Goal: Find specific page/section: Find specific page/section

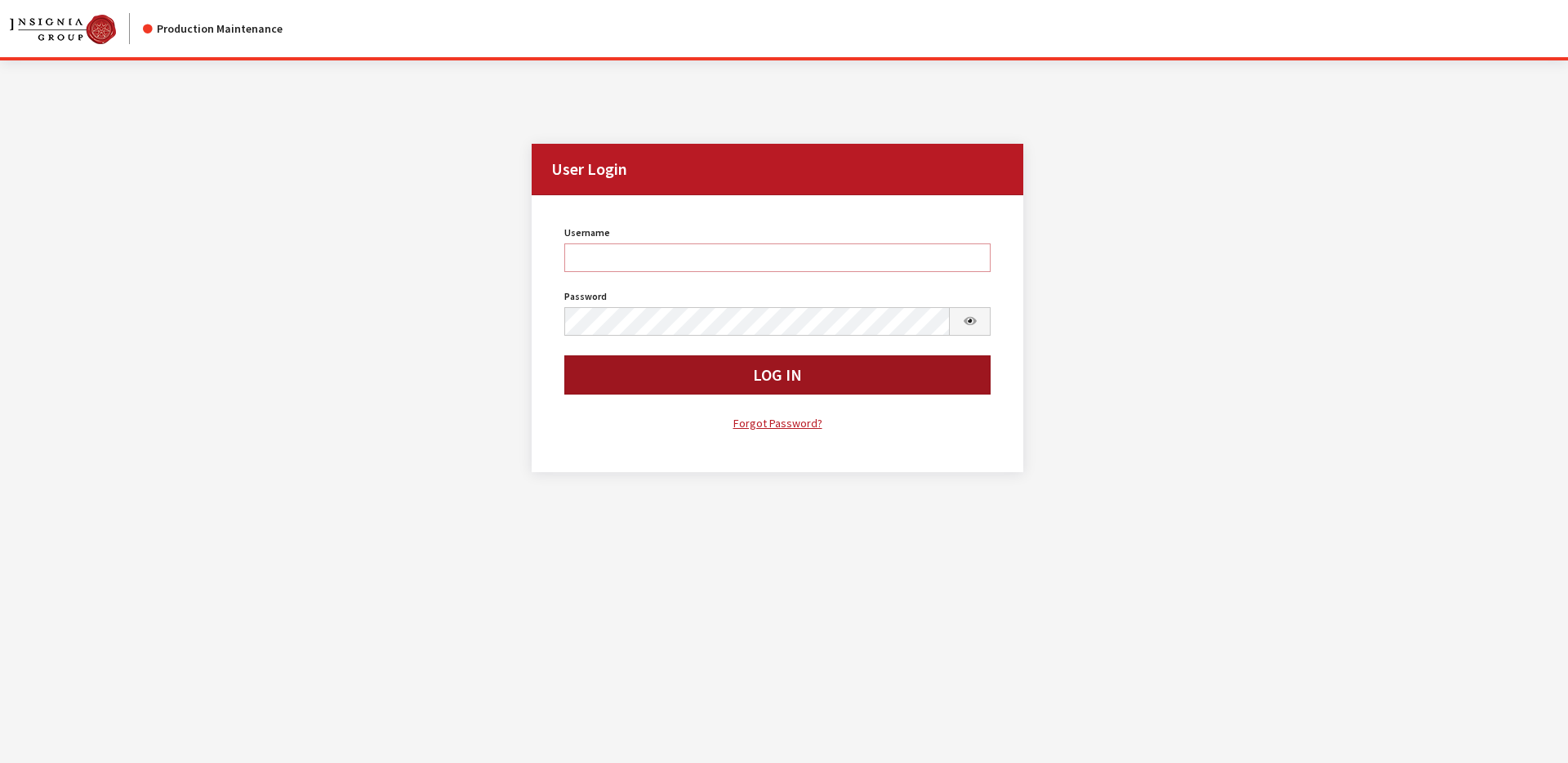
type input "svongsouthi"
click at [700, 367] on button "Log In" at bounding box center [778, 375] width 427 height 40
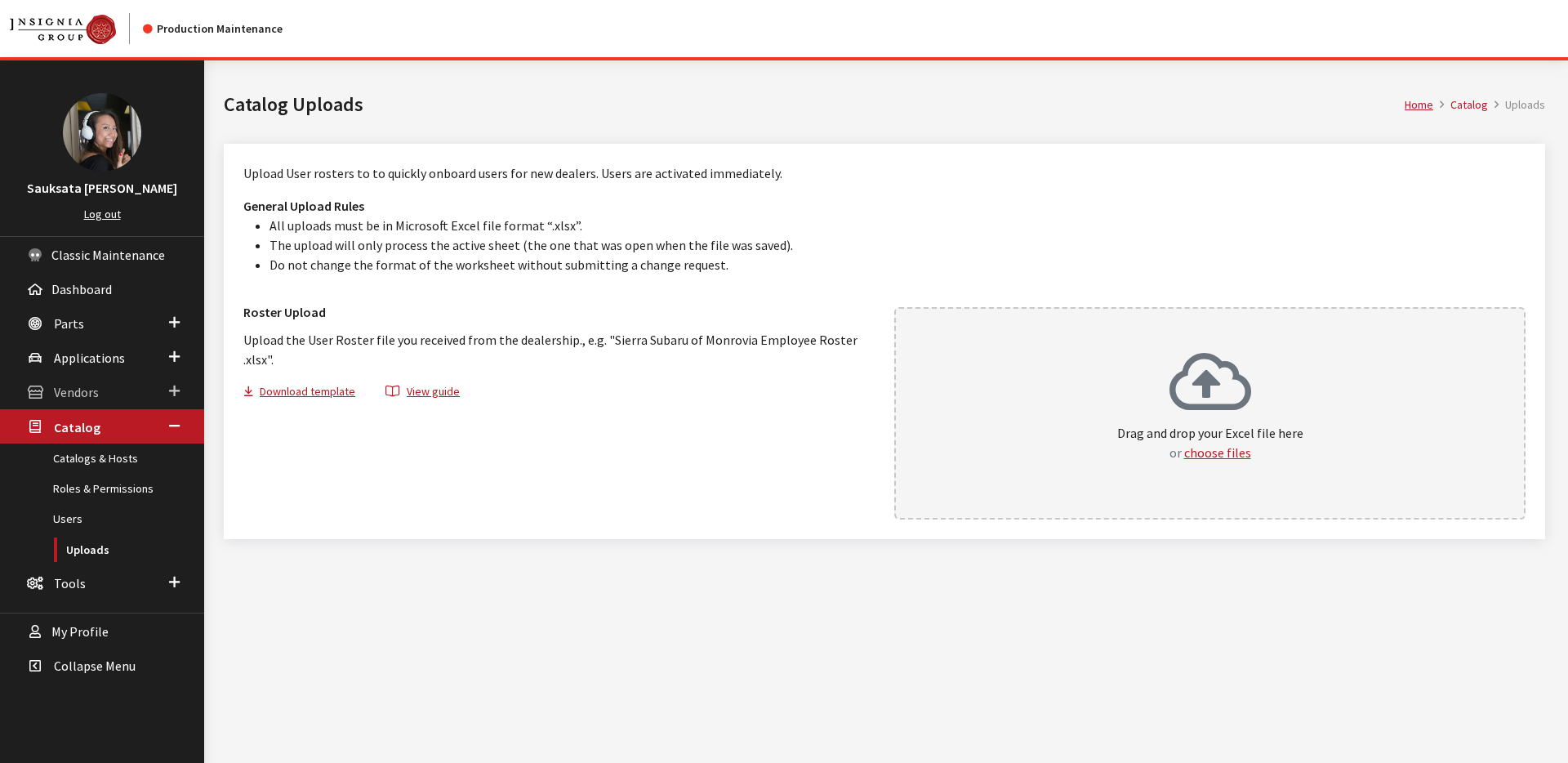
click at [91, 386] on span "Vendors" at bounding box center [75, 393] width 45 height 17
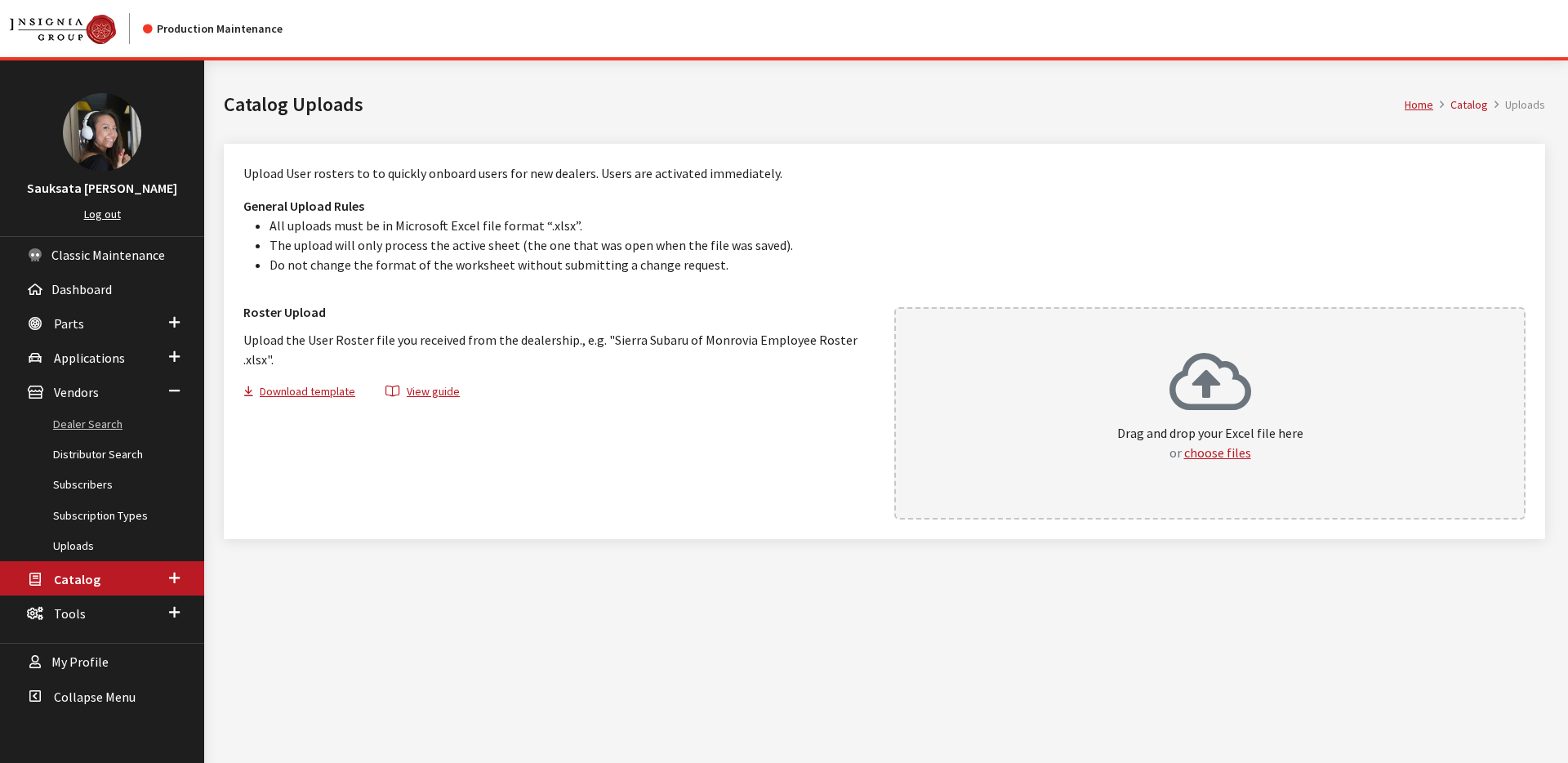
click at [89, 419] on link "Dealer Search" at bounding box center [102, 425] width 204 height 31
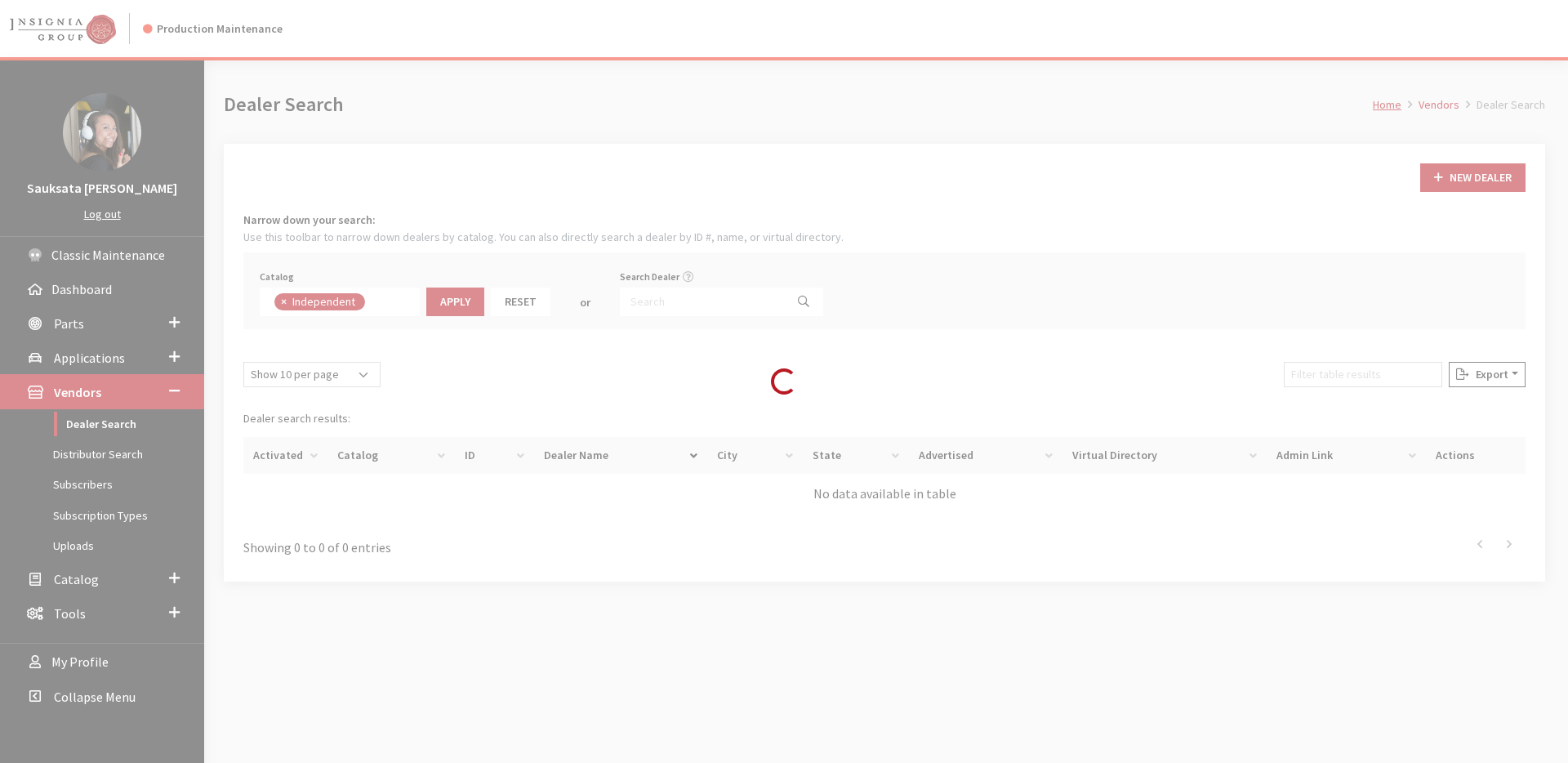
scroll to position [118, 0]
click at [638, 302] on div "Loading..." at bounding box center [784, 381] width 1568 height 763
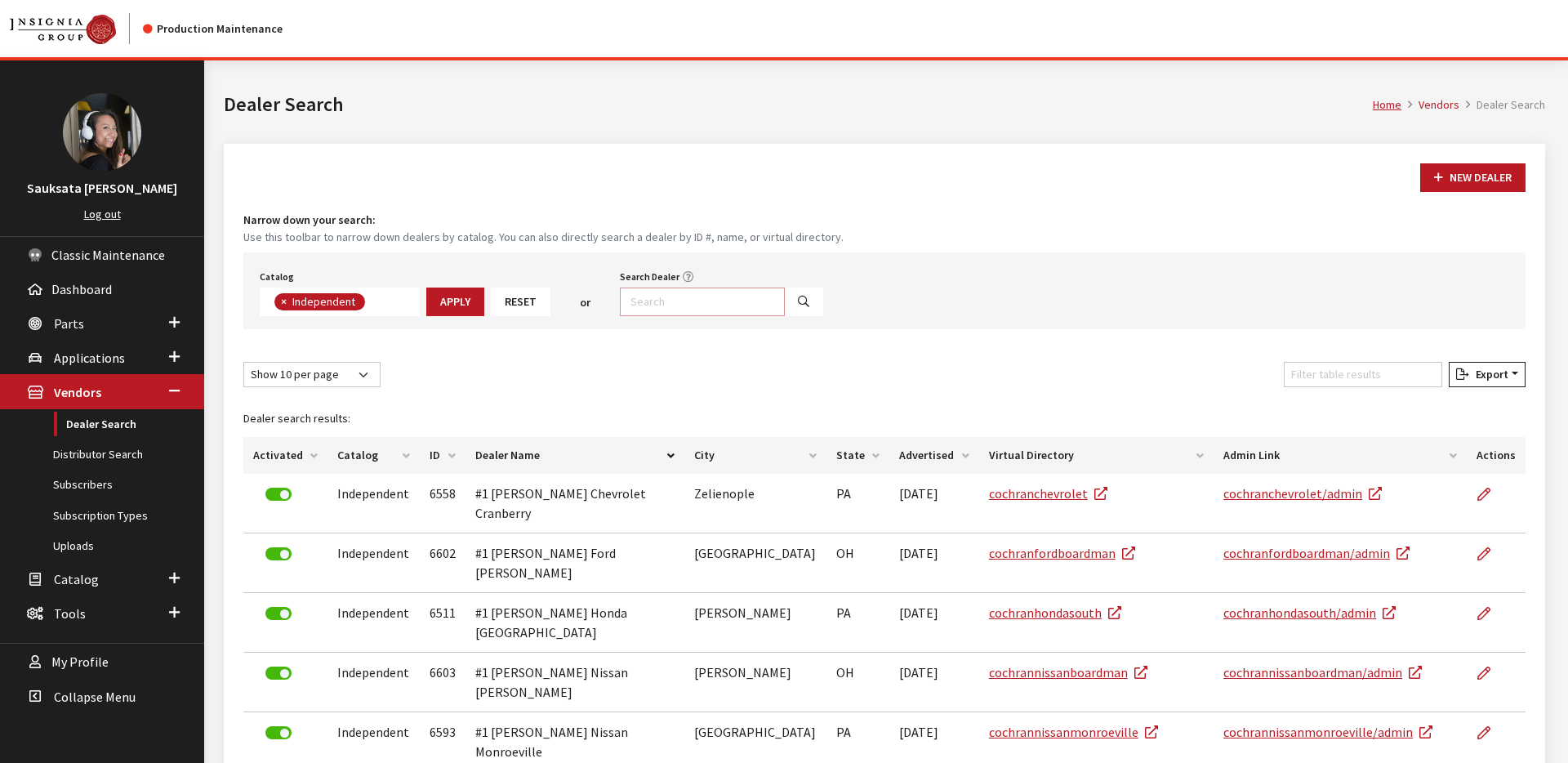
click at [649, 298] on input "Search Dealer" at bounding box center [701, 302] width 165 height 29
type input "demo"
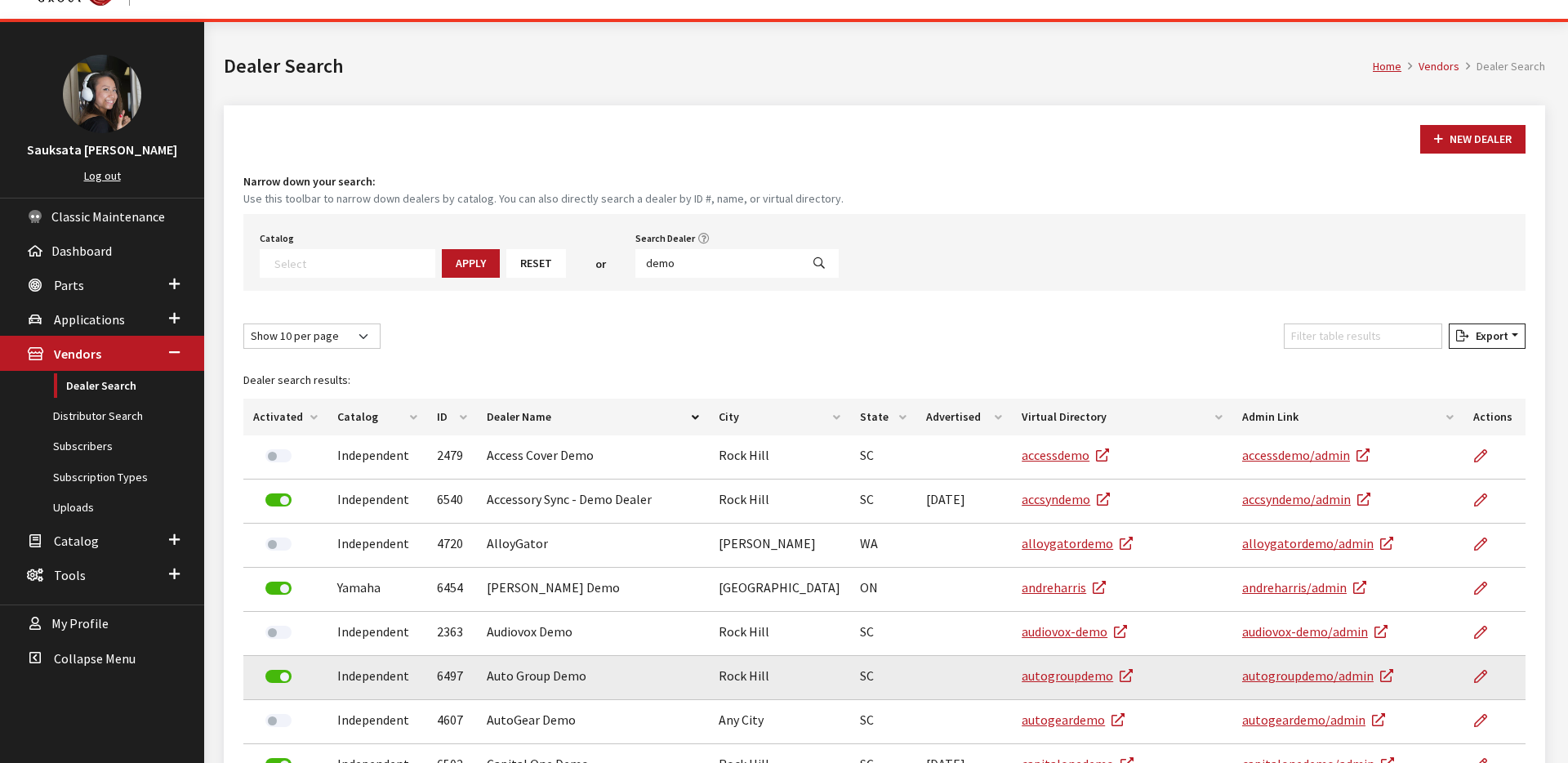
scroll to position [284, 0]
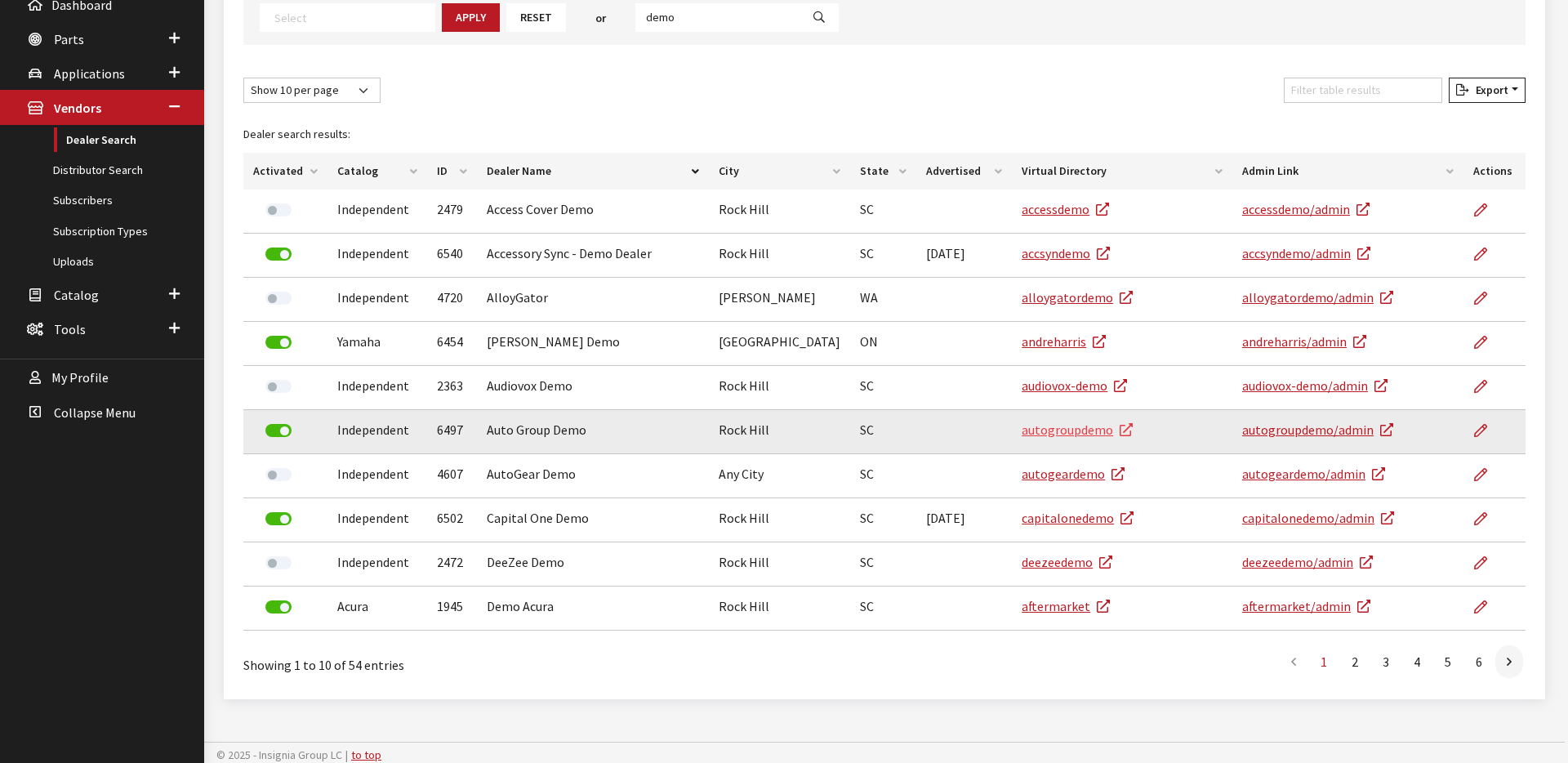
click at [1078, 430] on link "autogroupdemo" at bounding box center [1077, 429] width 111 height 17
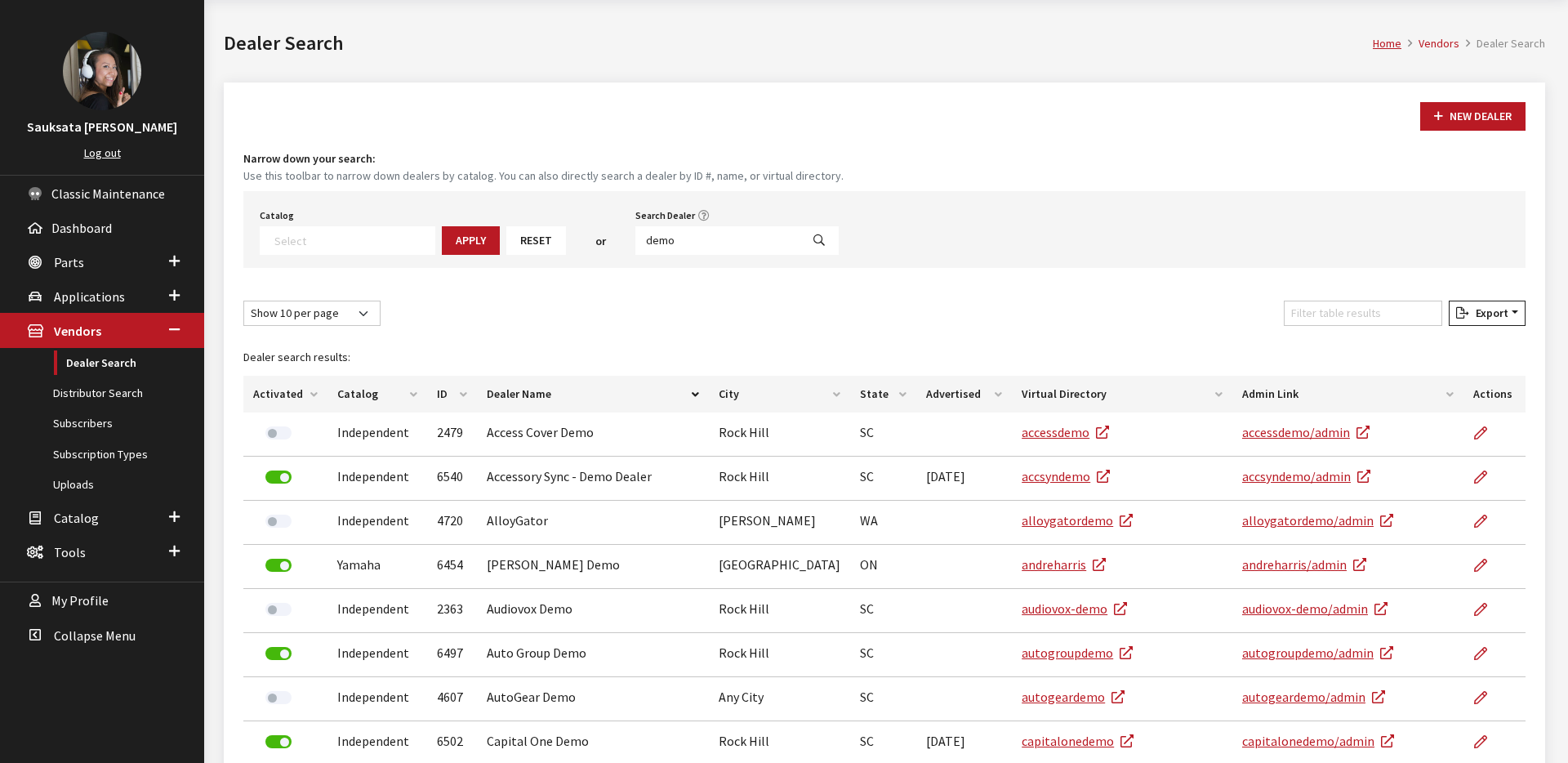
scroll to position [60, 0]
click at [325, 241] on textarea "Search" at bounding box center [354, 240] width 160 height 15
select select "17"
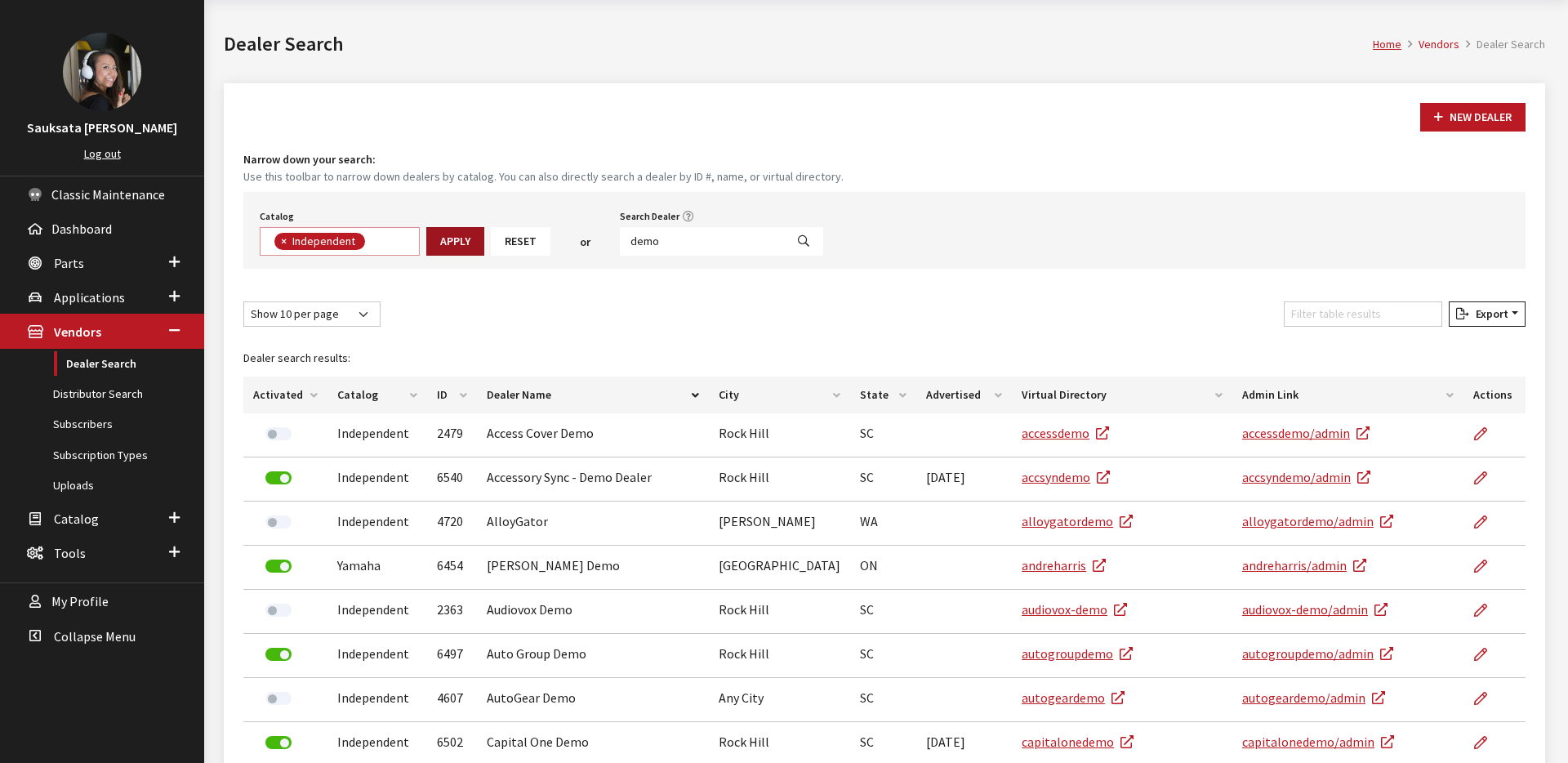
click at [448, 235] on button "Apply" at bounding box center [455, 240] width 58 height 29
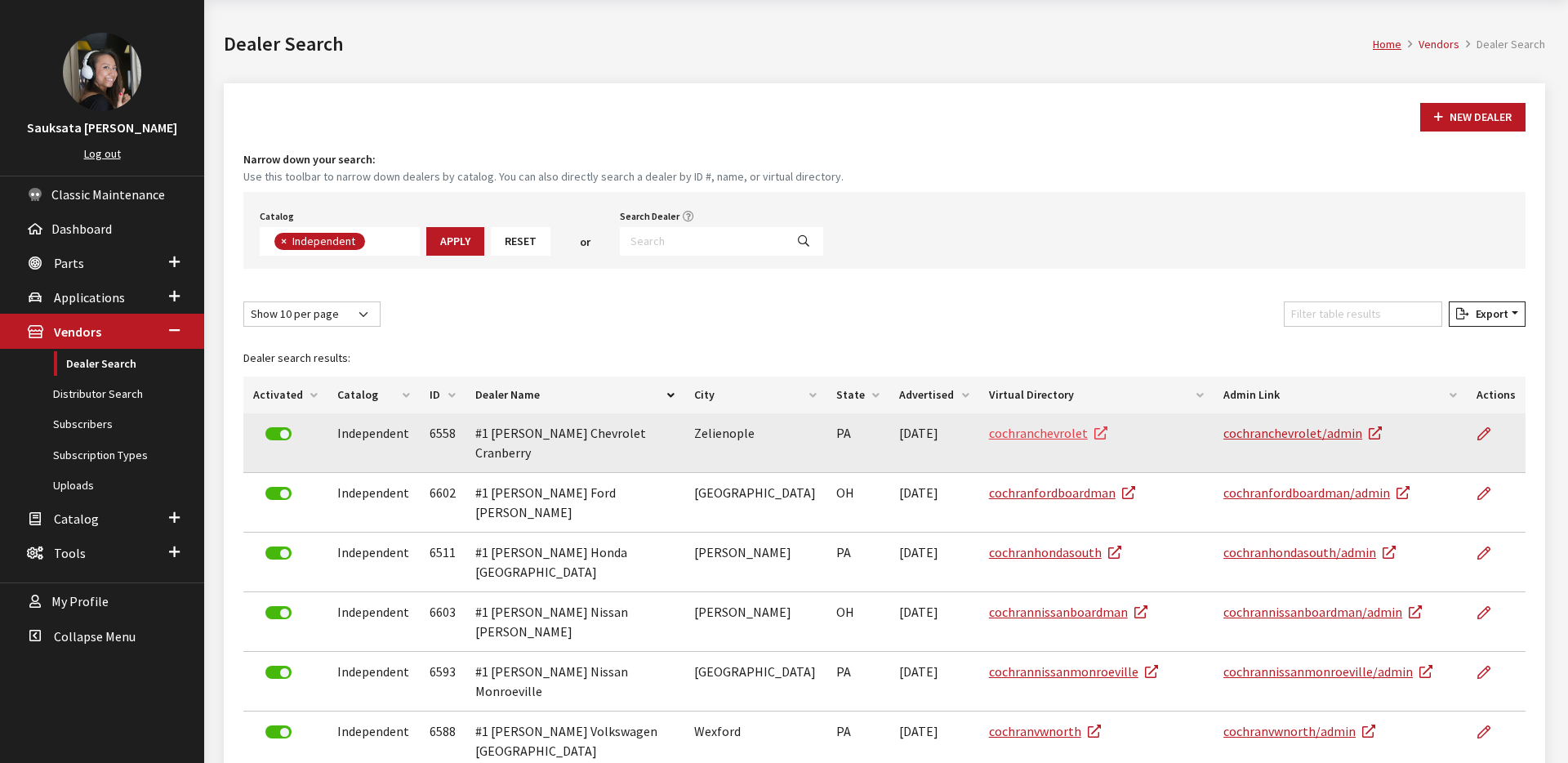
click at [1007, 436] on link "cochranchevrolet" at bounding box center [1049, 432] width 119 height 17
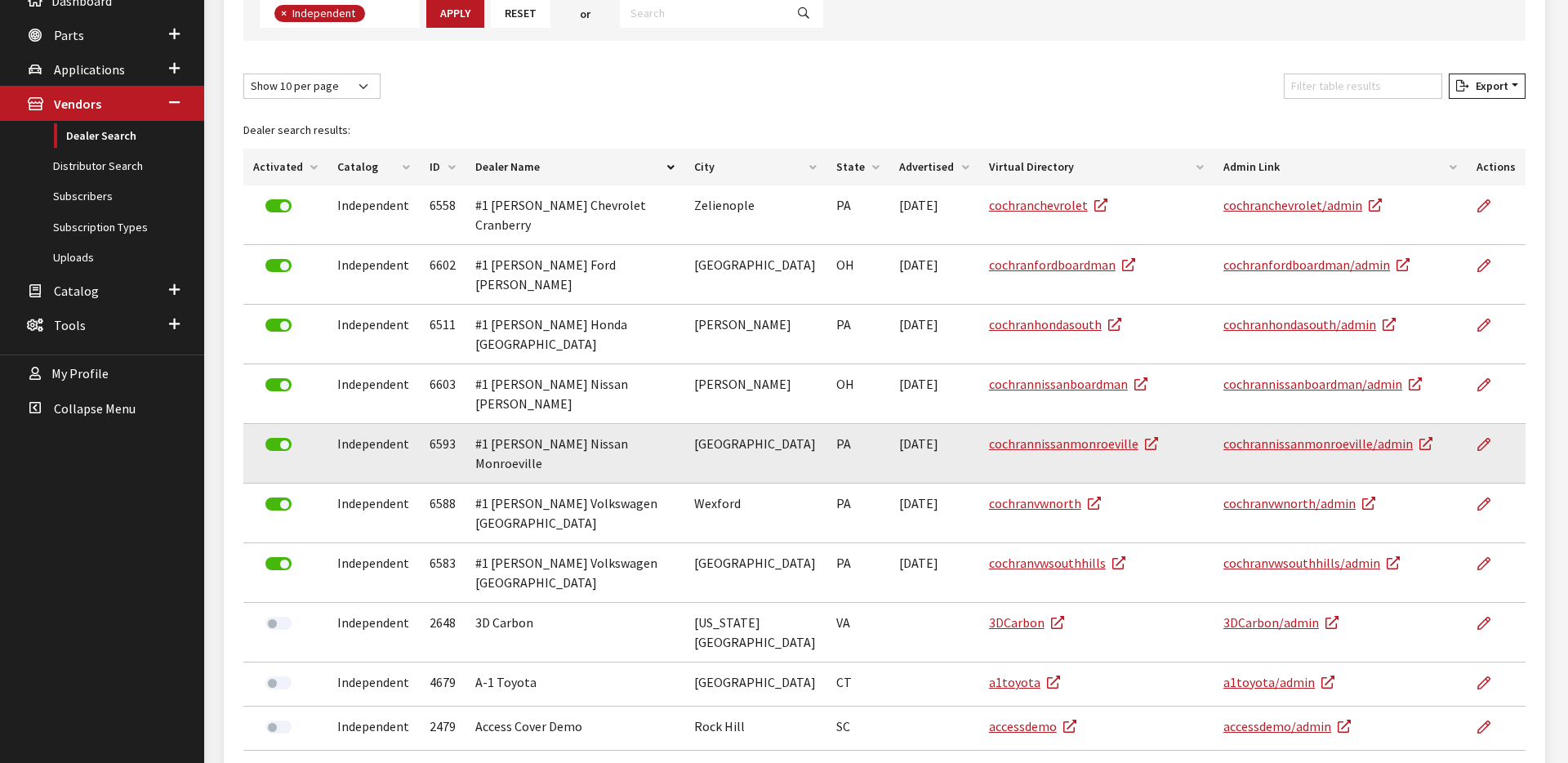
scroll to position [289, 0]
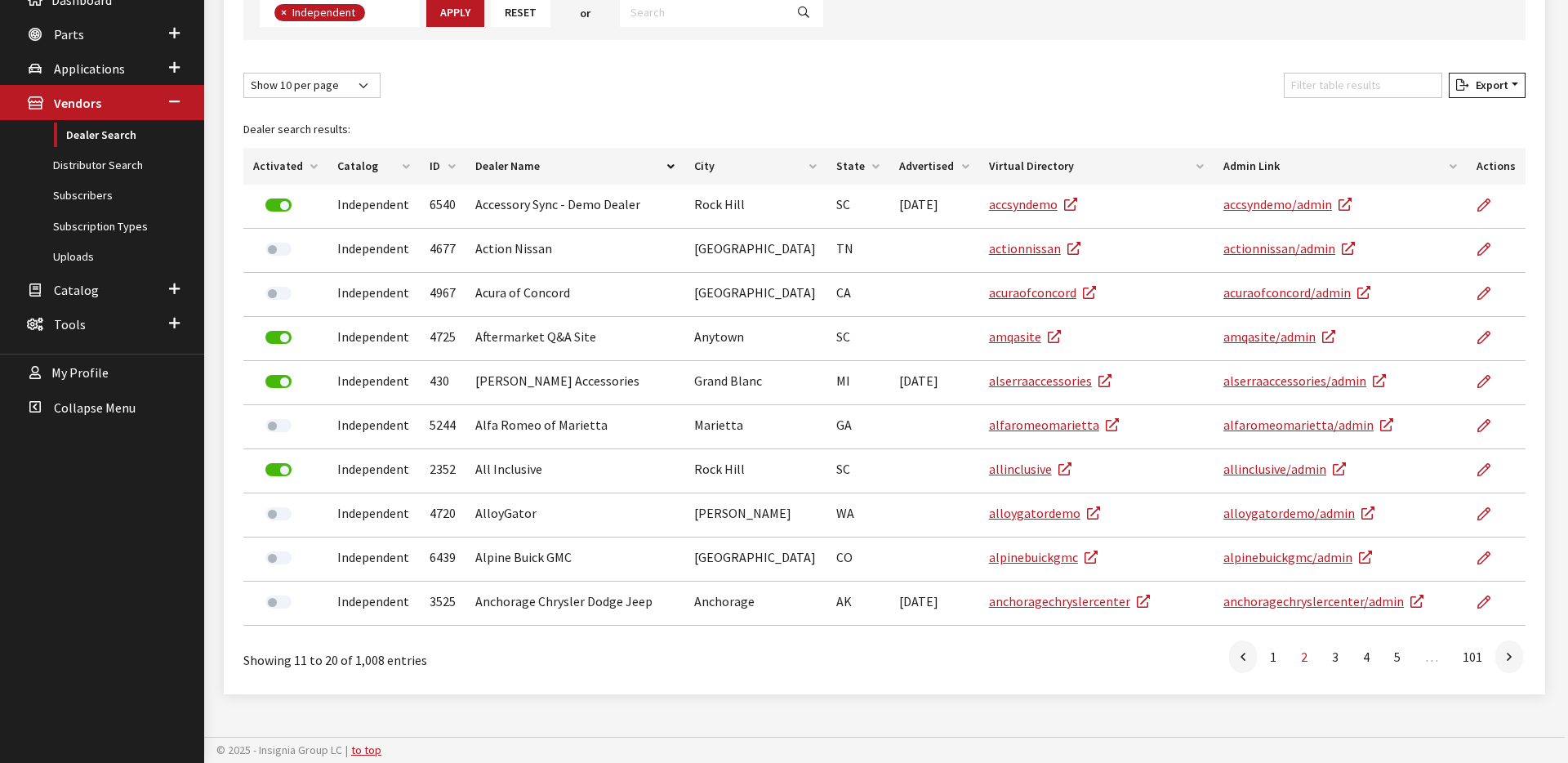
click at [1522, 657] on li at bounding box center [1511, 656] width 30 height 33
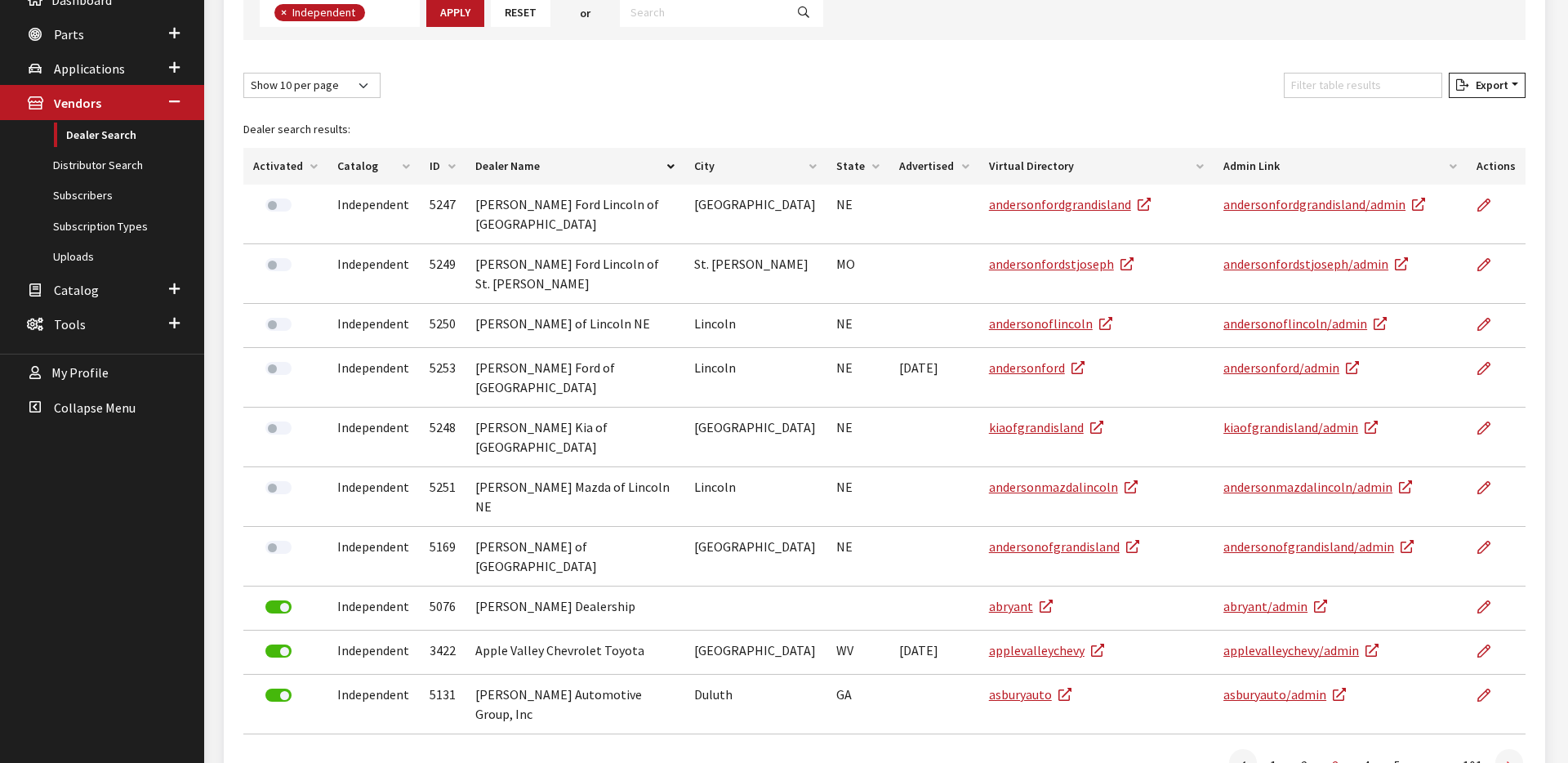
click at [1499, 749] on link at bounding box center [1509, 765] width 28 height 33
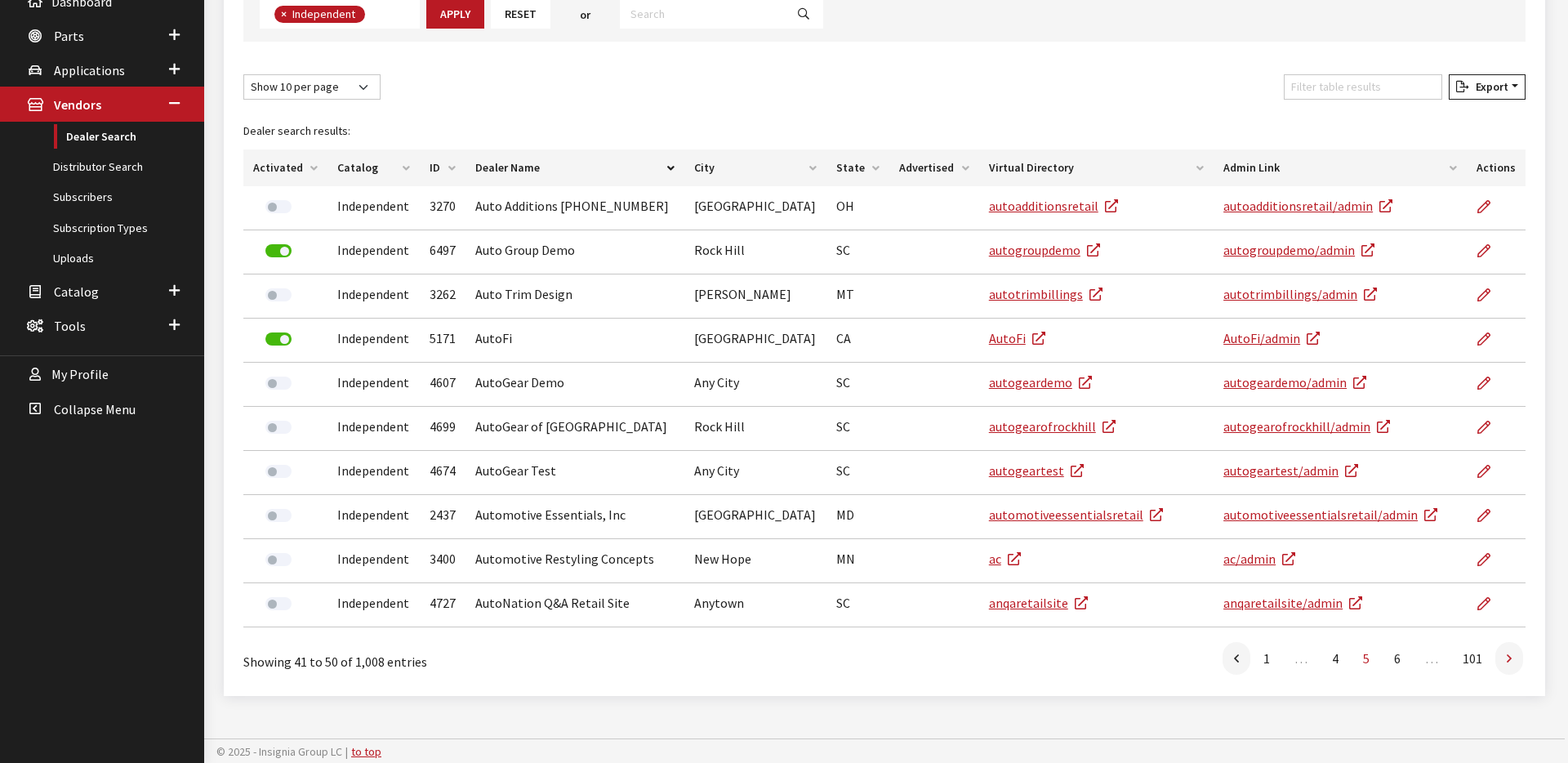
click at [1499, 667] on link at bounding box center [1509, 658] width 28 height 33
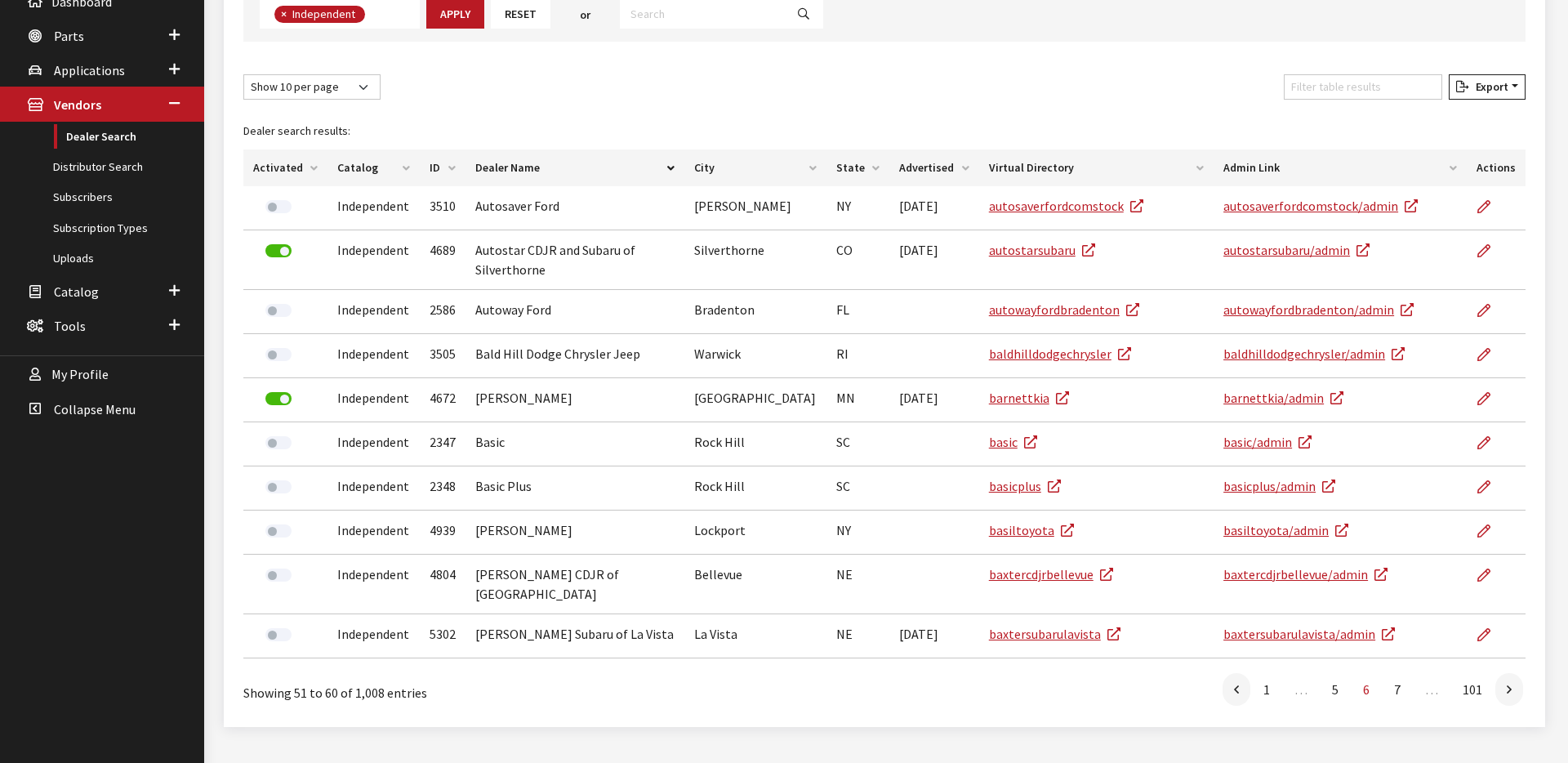
click at [1499, 673] on link at bounding box center [1509, 689] width 28 height 33
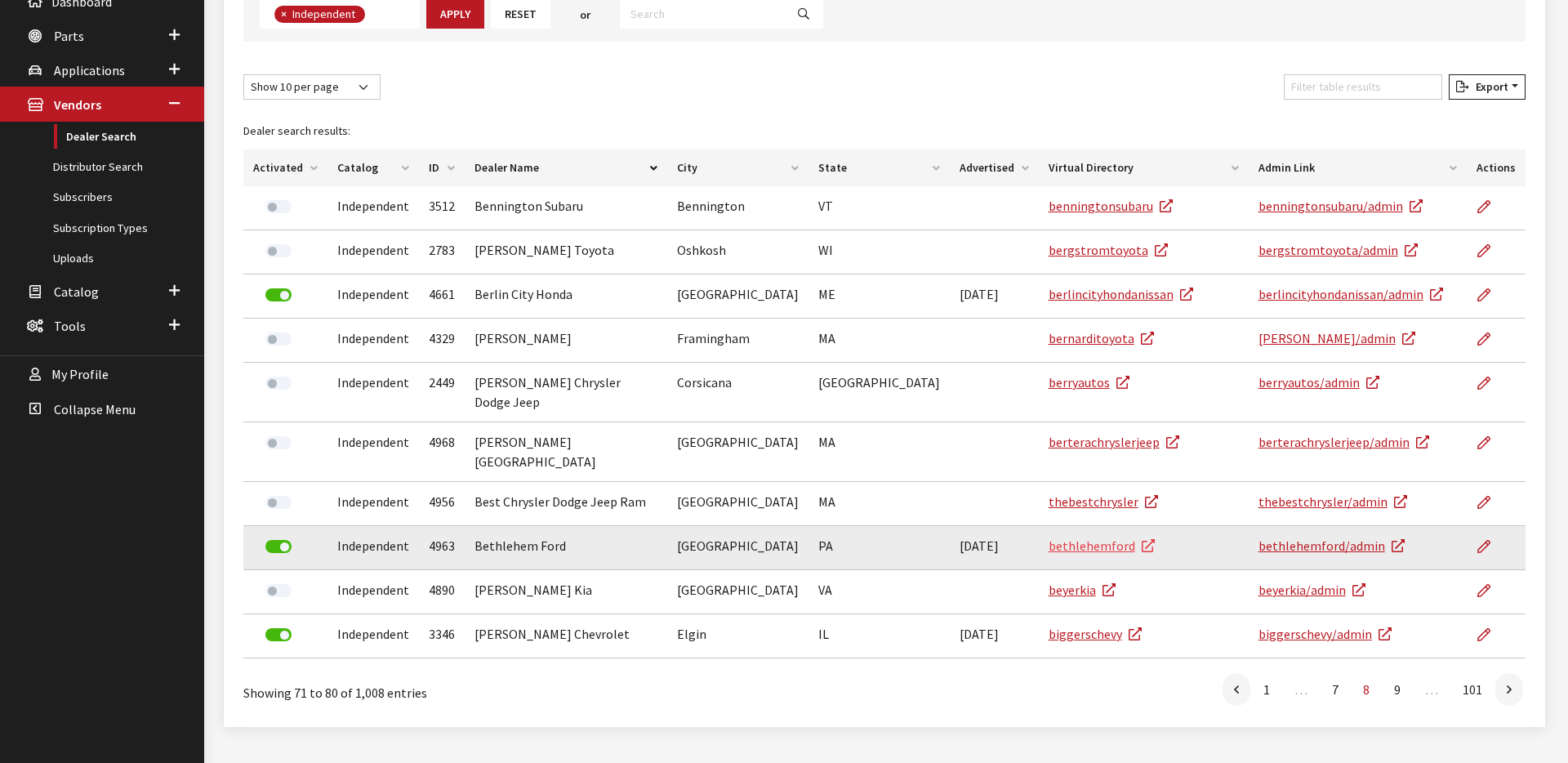
click at [1049, 537] on link "bethlehemford" at bounding box center [1101, 545] width 106 height 17
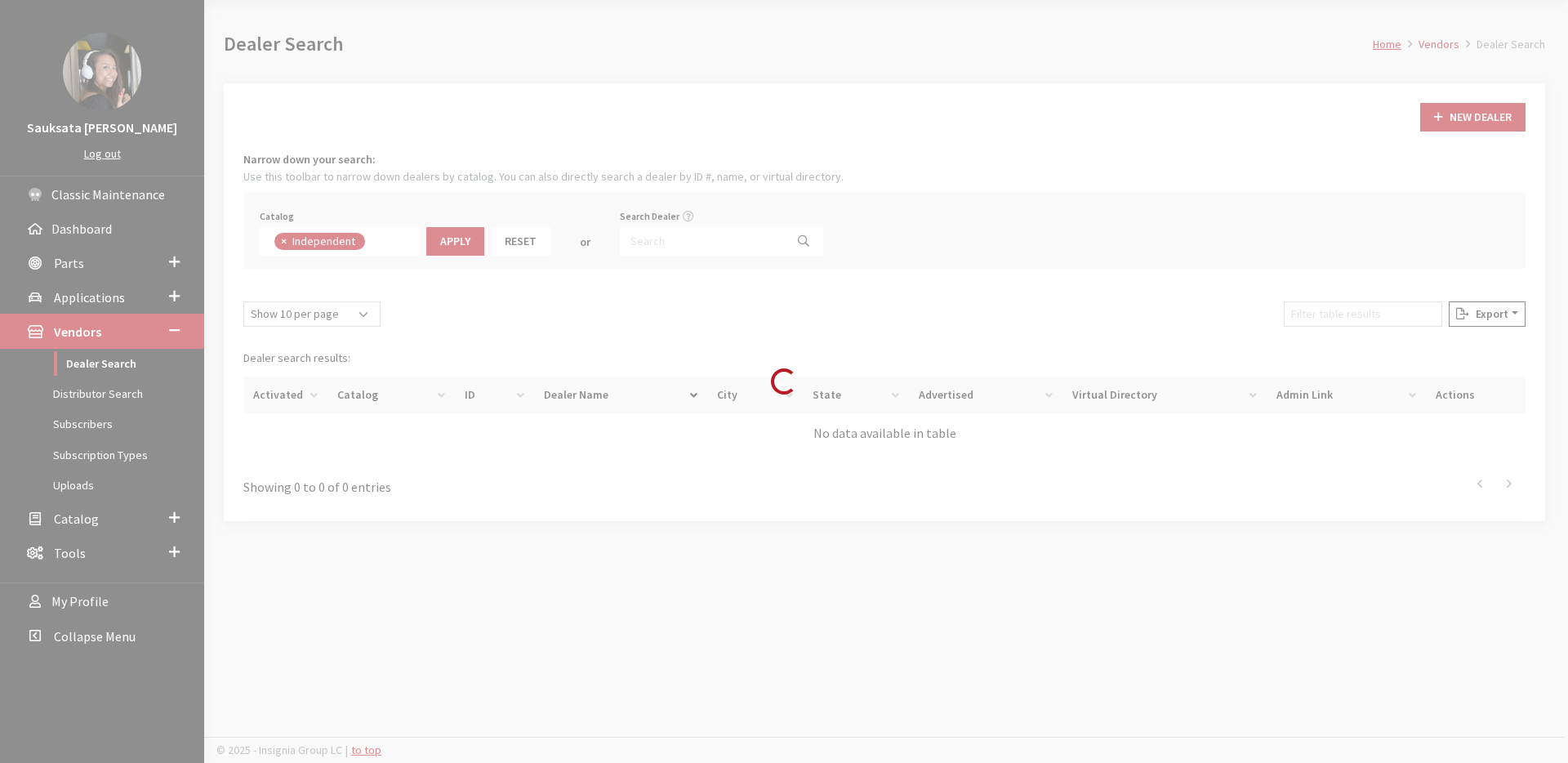
scroll to position [171, 0]
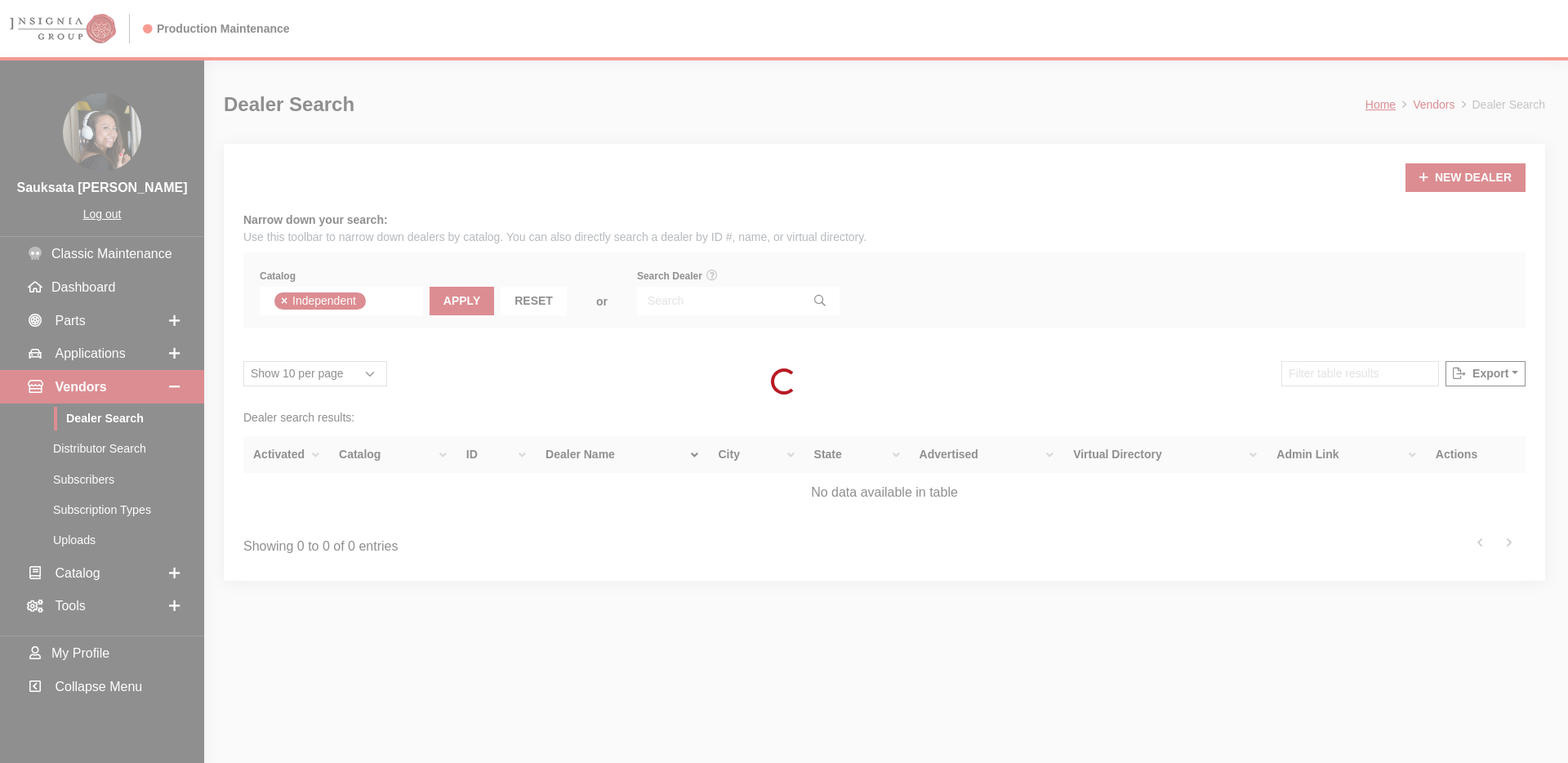
scroll to position [118, 0]
